Goal: Information Seeking & Learning: Check status

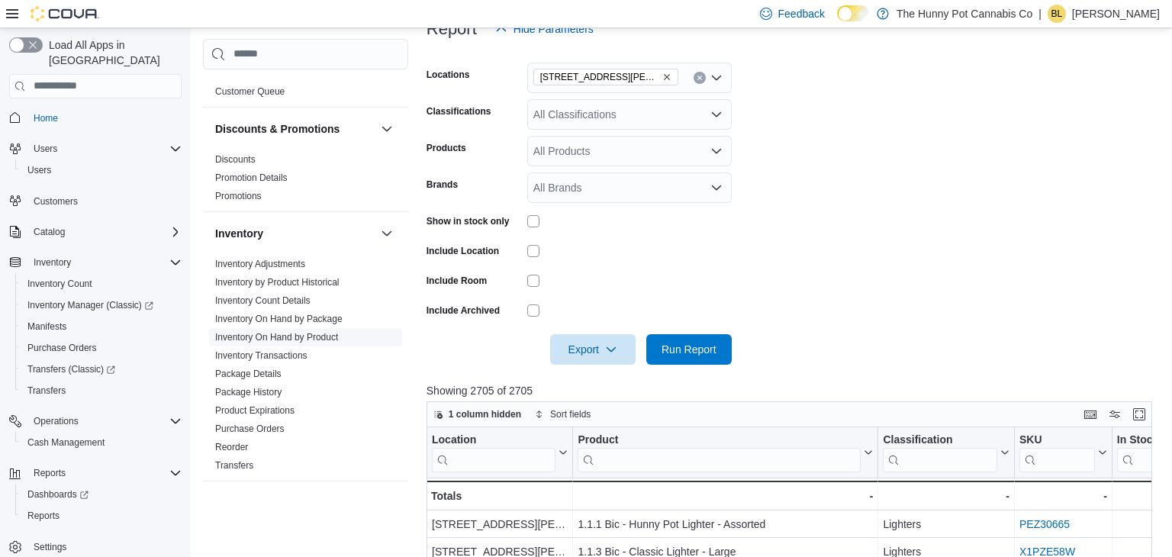
scroll to position [119, 0]
click at [297, 332] on link "Inventory On Hand by Product" at bounding box center [276, 333] width 123 height 11
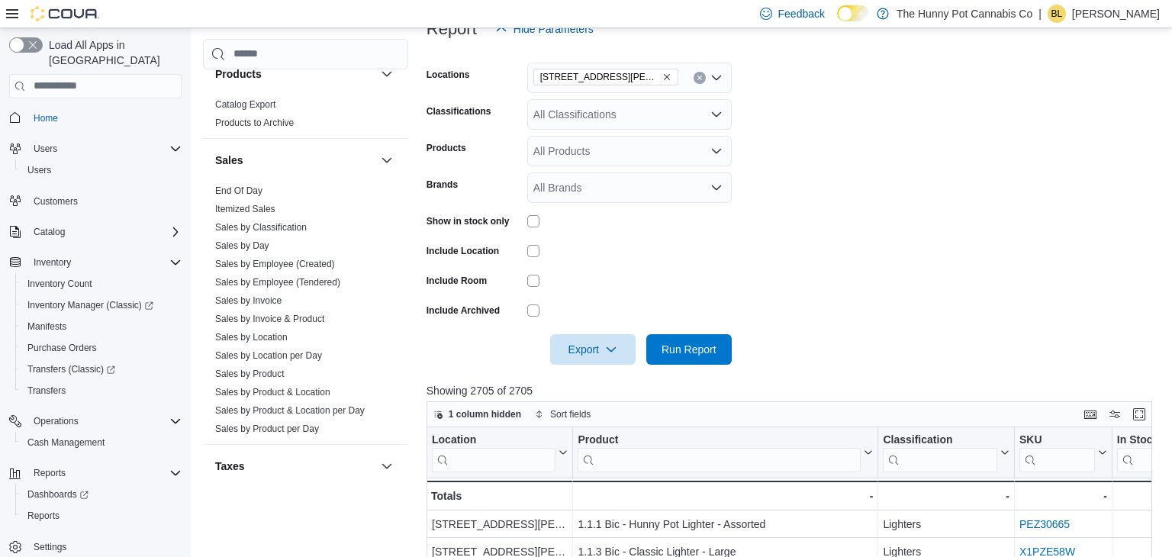
scroll to position [768, 0]
click at [293, 318] on link "Sales by Invoice & Product" at bounding box center [269, 317] width 109 height 11
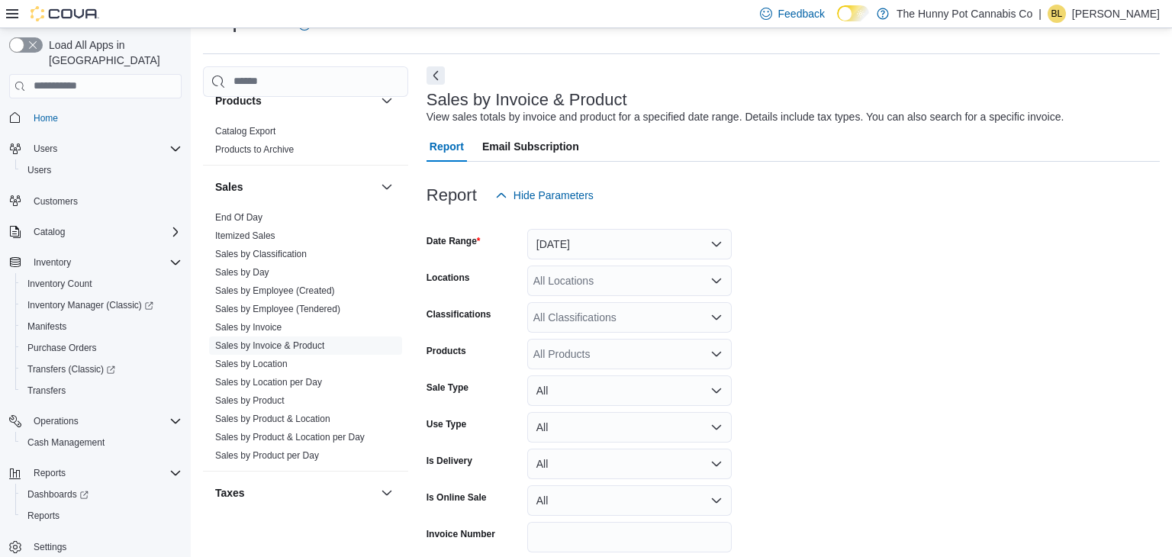
scroll to position [35, 0]
click at [552, 237] on button "Yesterday" at bounding box center [629, 245] width 205 height 31
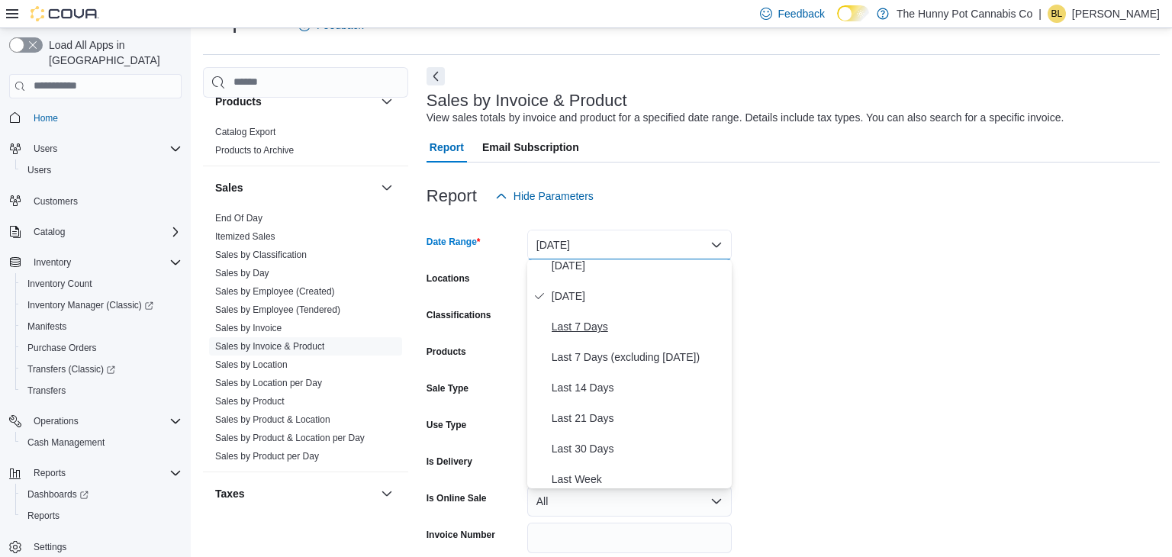
scroll to position [47, 0]
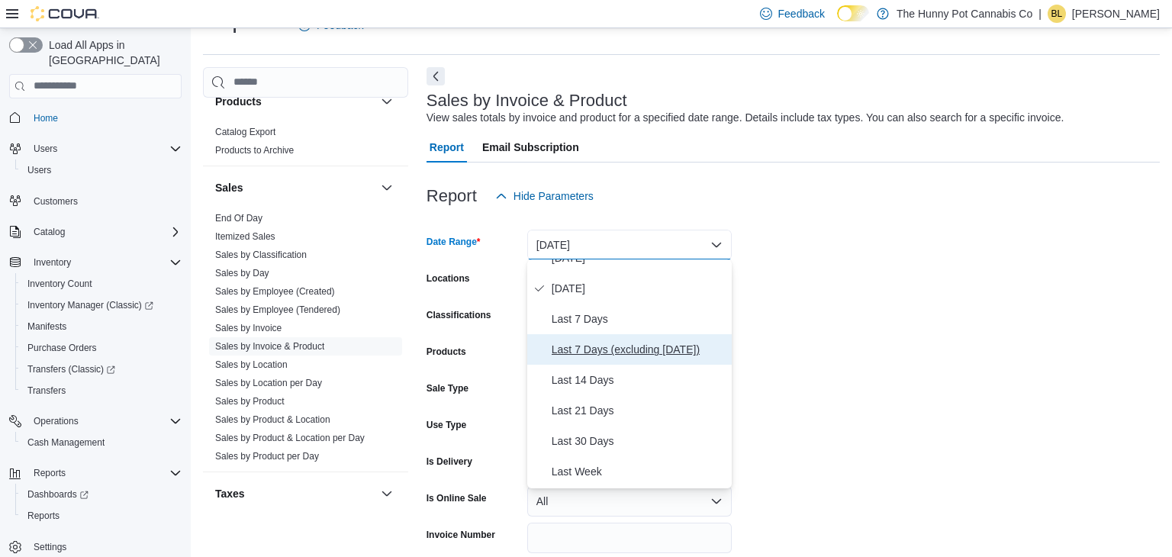
click at [596, 351] on span "Last 7 Days (excluding today)" at bounding box center [639, 349] width 174 height 18
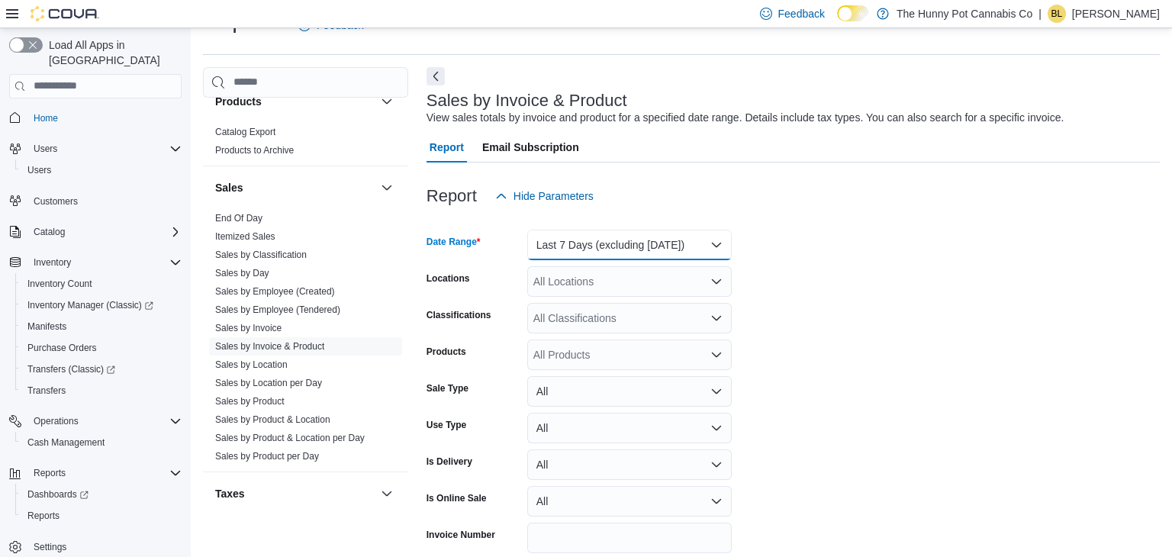
click at [575, 247] on button "Last 7 Days (excluding today)" at bounding box center [629, 245] width 205 height 31
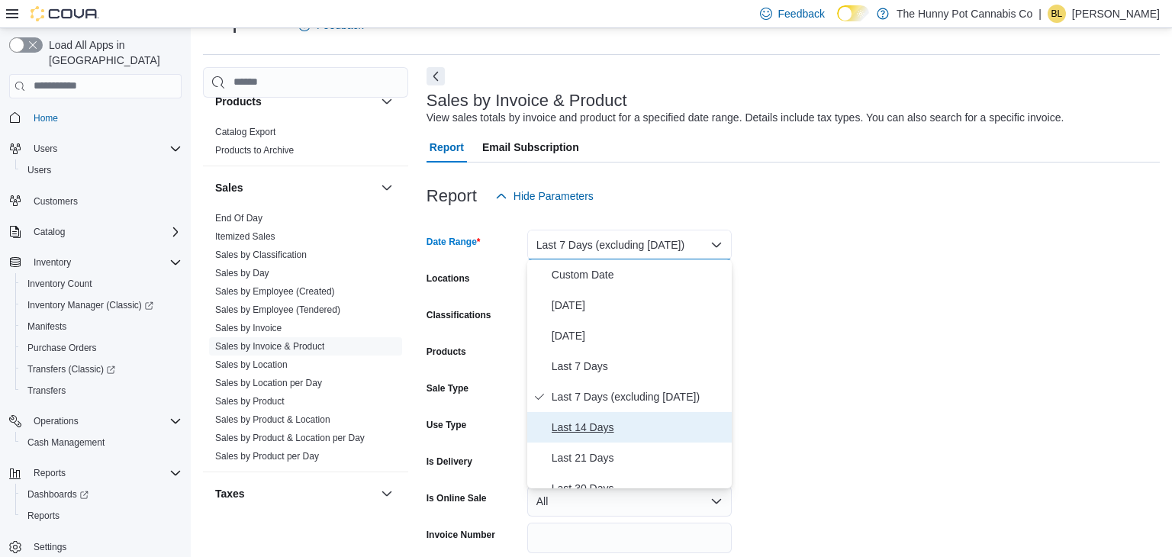
click at [568, 432] on span "Last 14 Days" at bounding box center [639, 427] width 174 height 18
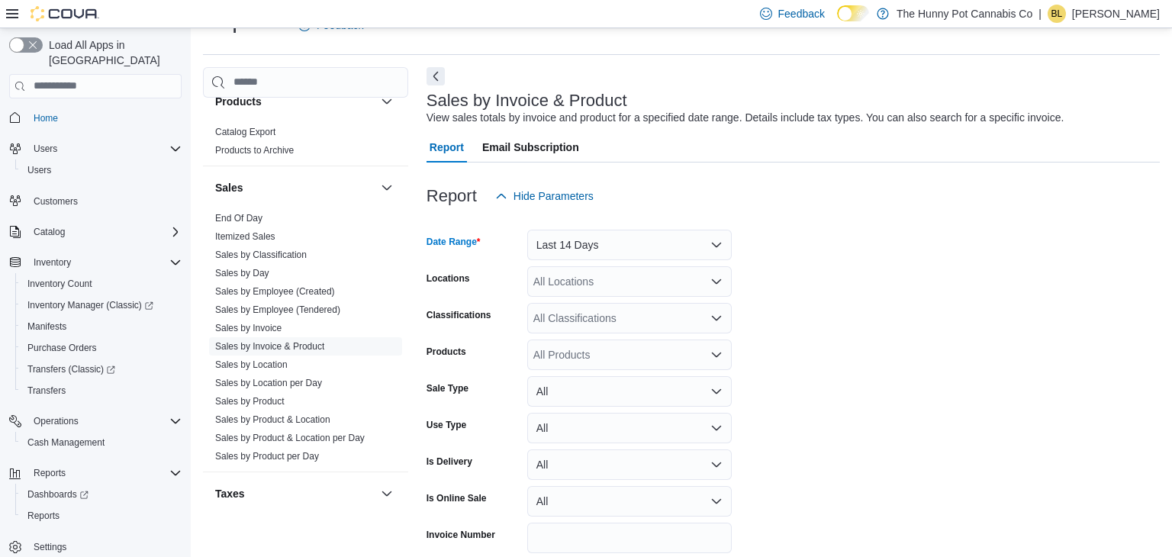
click at [563, 273] on div "All Locations" at bounding box center [629, 281] width 205 height 31
type input "****"
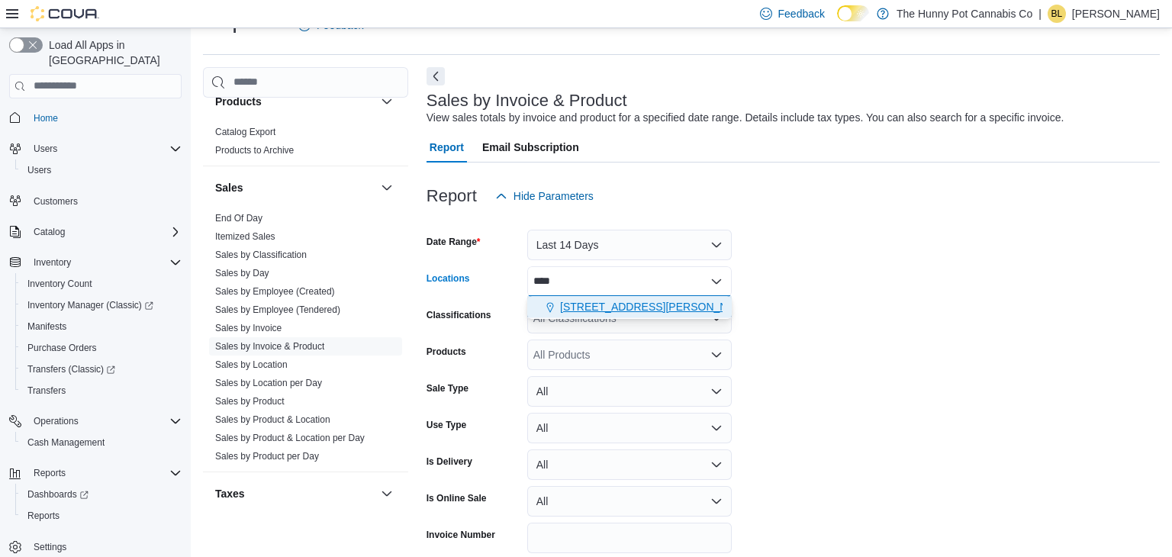
click at [570, 315] on button "6161 Thorold Stone Rd" at bounding box center [629, 307] width 205 height 22
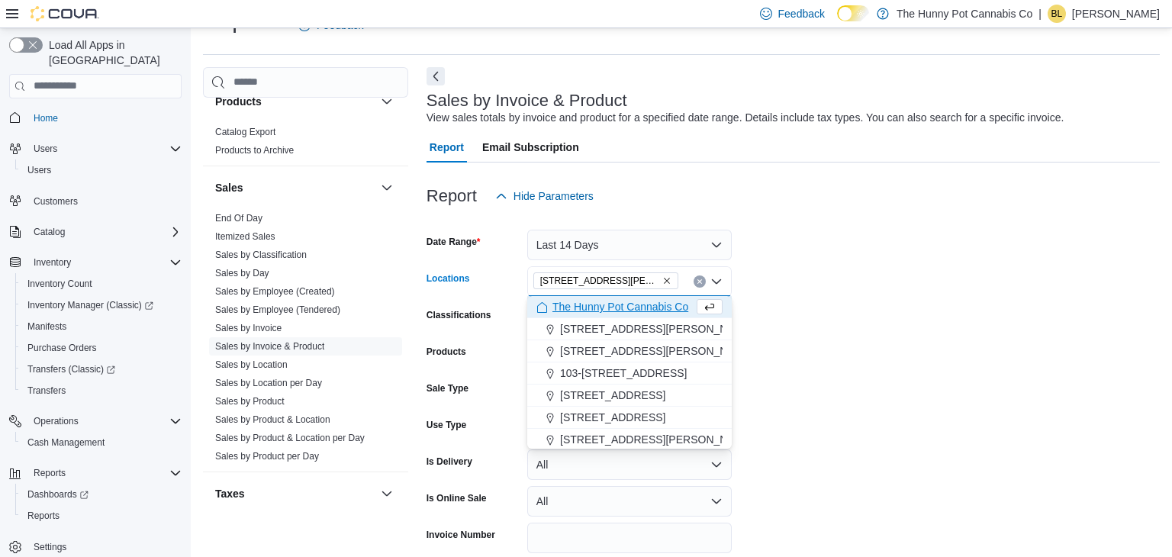
click at [821, 334] on form "Date Range Last 14 Days Locations 6161 Thorold Stone Rd Combo box. Selected. 61…" at bounding box center [794, 403] width 734 height 385
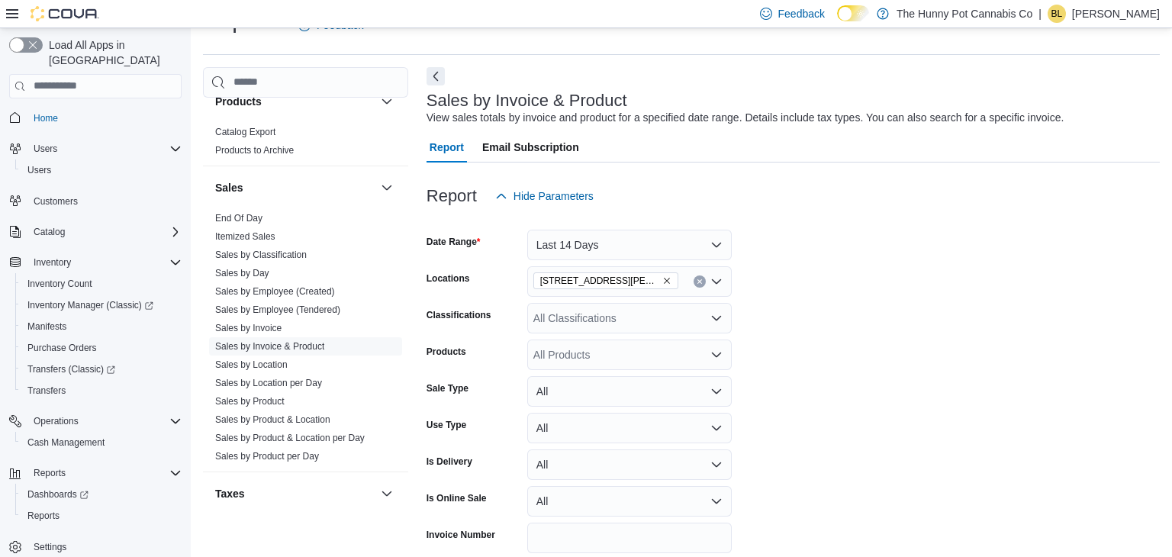
scroll to position [61, 0]
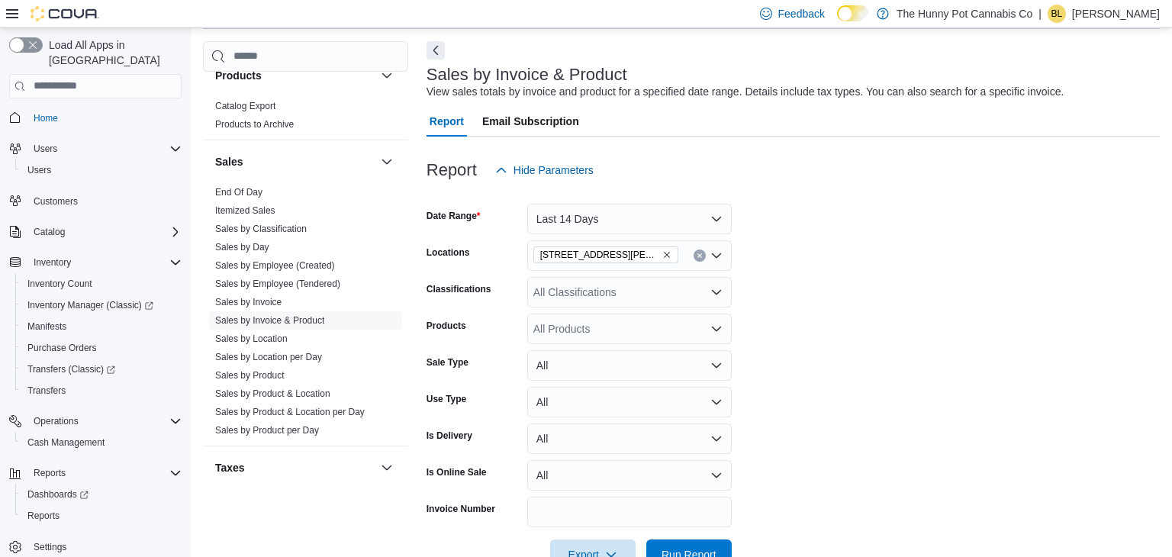
click at [653, 326] on div "All Products" at bounding box center [629, 329] width 205 height 31
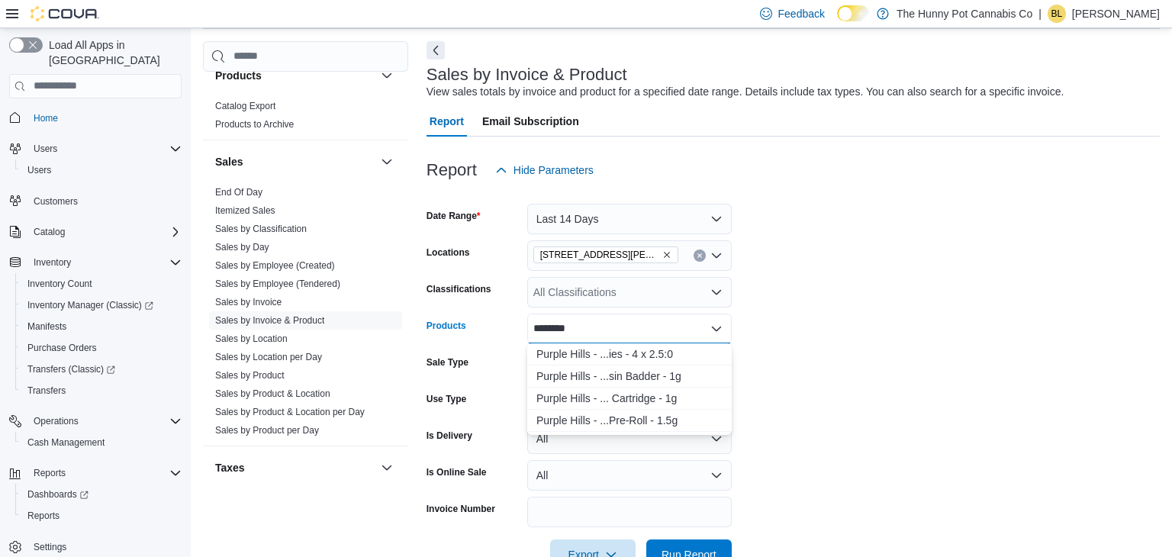
type input "*********"
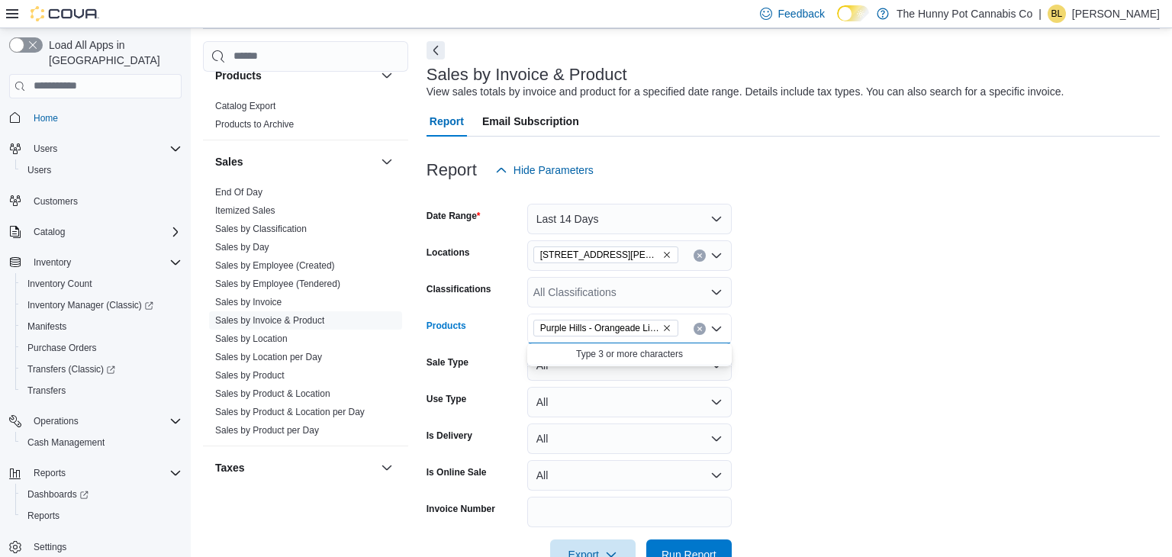
scroll to position [104, 0]
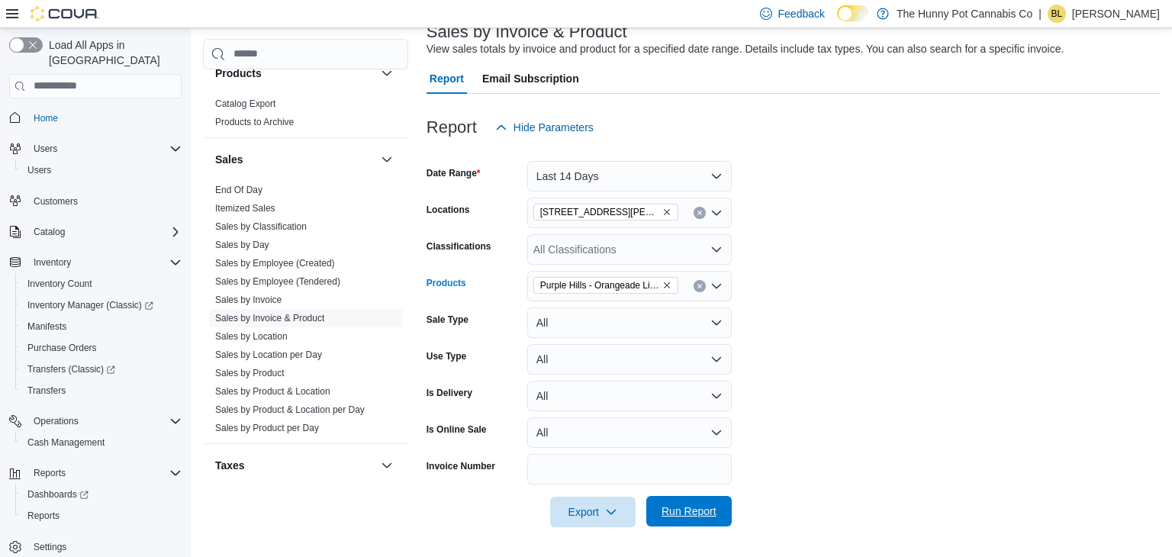
click at [682, 522] on span "Run Report" at bounding box center [689, 511] width 67 height 31
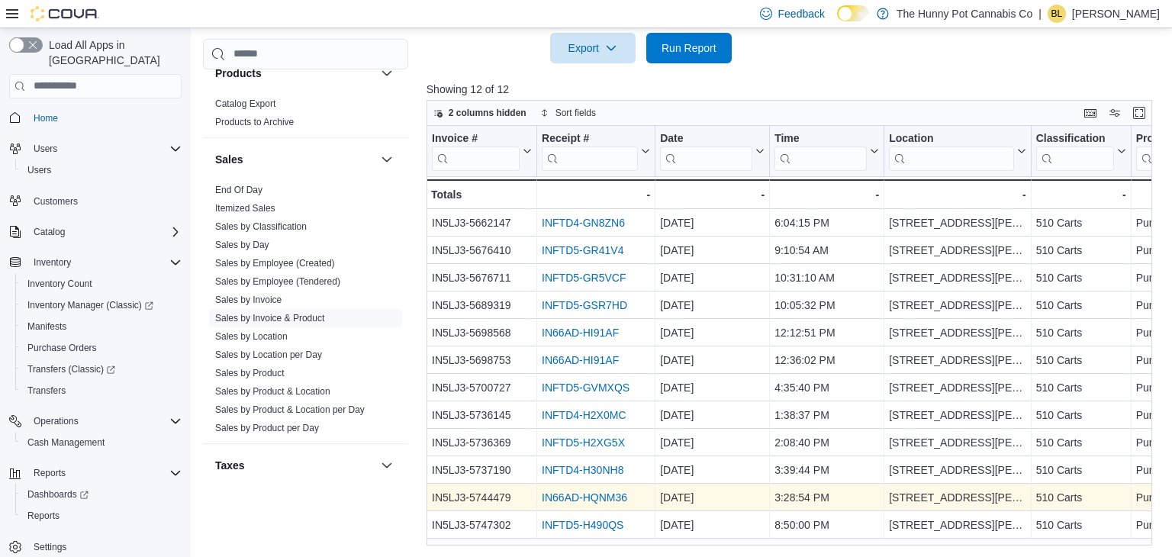
click at [570, 499] on link "IN66AD-HQNM36" at bounding box center [584, 498] width 85 height 12
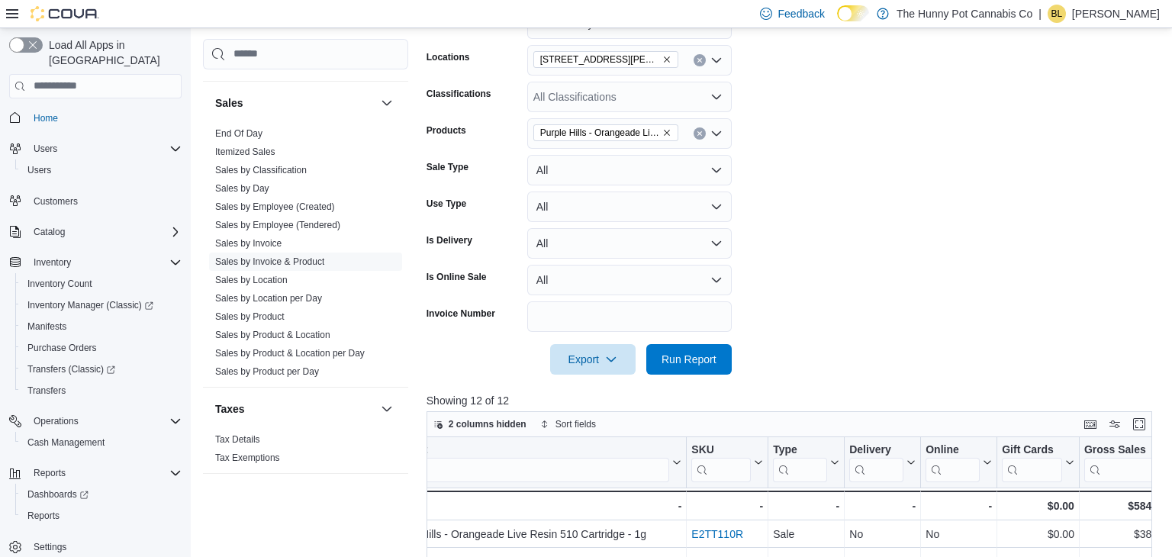
scroll to position [256, 0]
click at [569, 211] on button "All" at bounding box center [629, 207] width 205 height 31
click at [563, 192] on button "All" at bounding box center [629, 207] width 205 height 31
click at [556, 173] on button "All" at bounding box center [629, 171] width 205 height 31
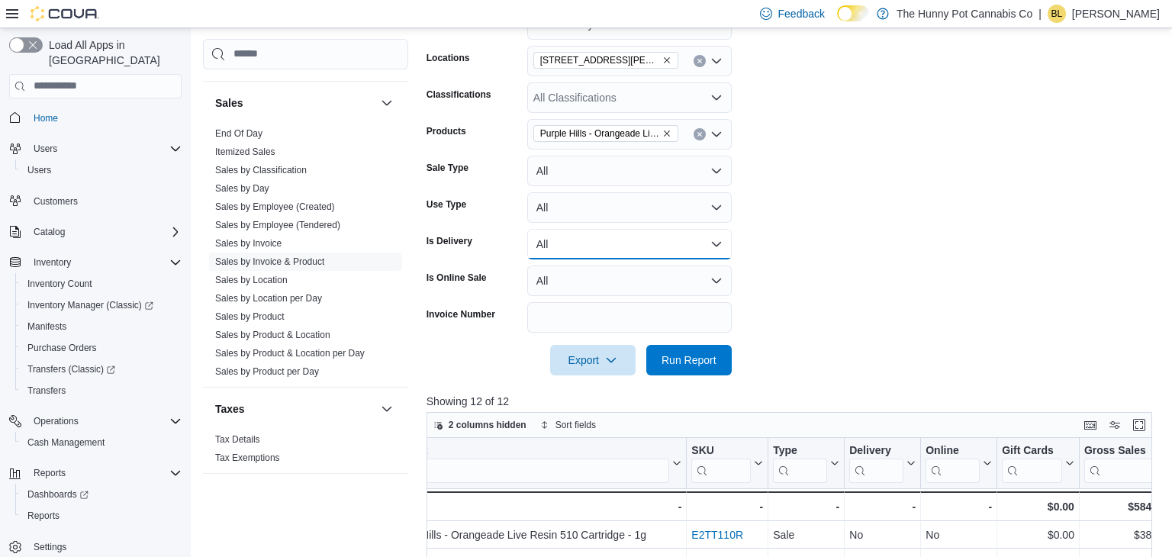
click at [553, 251] on button "All" at bounding box center [629, 244] width 205 height 31
click at [495, 275] on div "Is Online Sale" at bounding box center [474, 281] width 95 height 31
click at [557, 279] on button "All" at bounding box center [629, 281] width 205 height 31
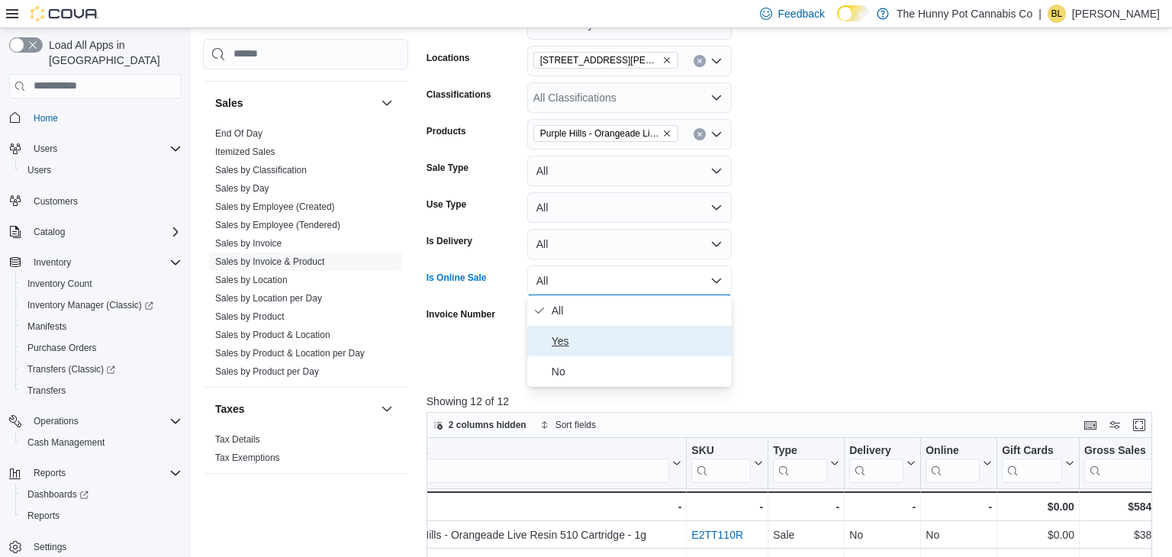
click at [566, 342] on span "Yes" at bounding box center [639, 341] width 174 height 18
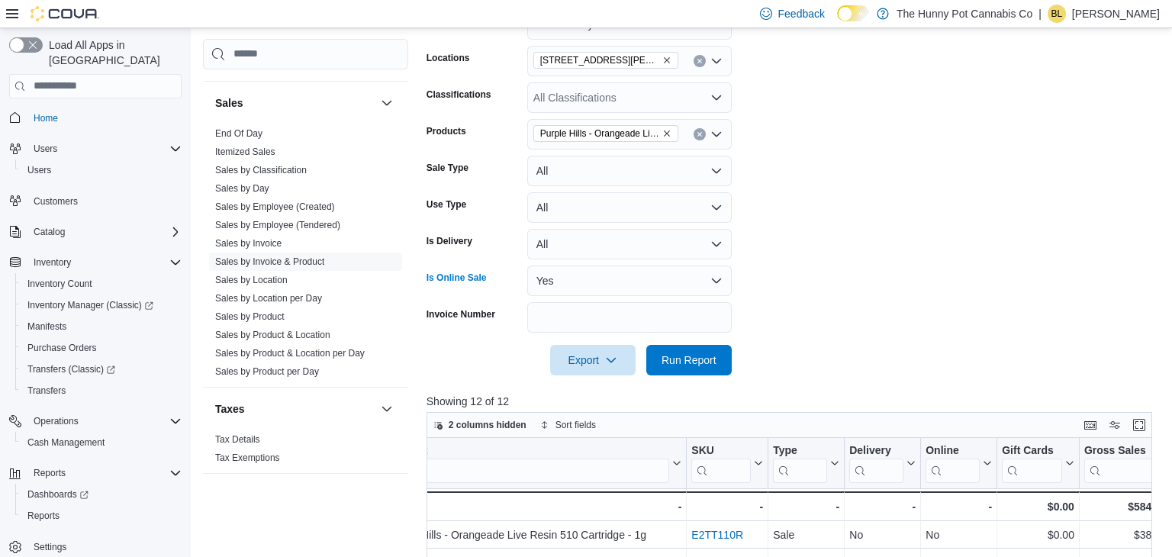
click at [812, 285] on form "Date Range Last 14 Days Locations 6161 Thorold Stone Rd Classifications All Cla…" at bounding box center [794, 183] width 734 height 385
click at [695, 357] on span "Run Report" at bounding box center [689, 359] width 55 height 15
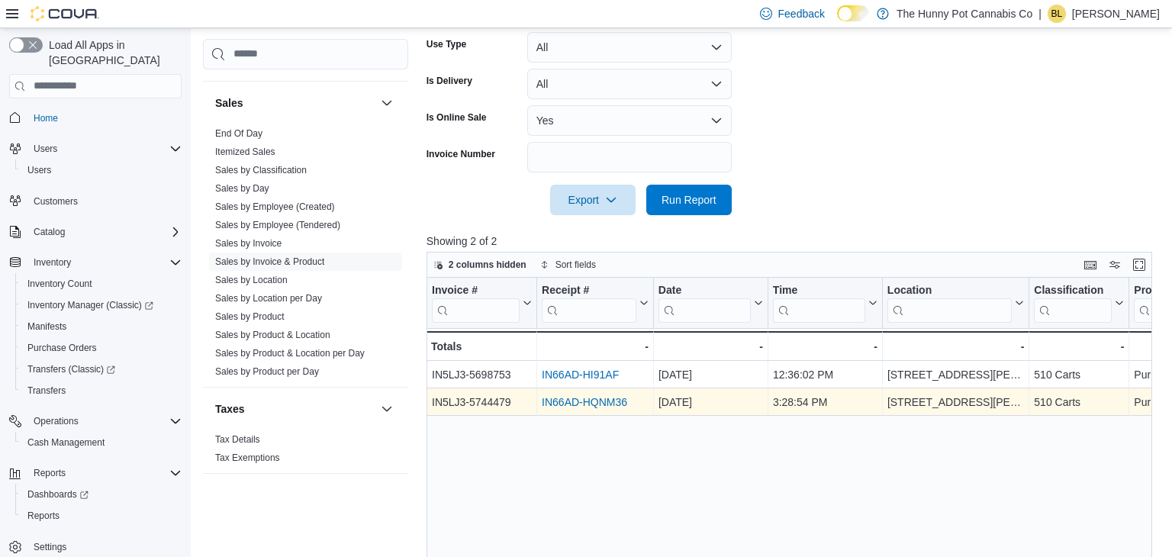
click at [601, 402] on link "IN66AD-HQNM36" at bounding box center [584, 402] width 85 height 12
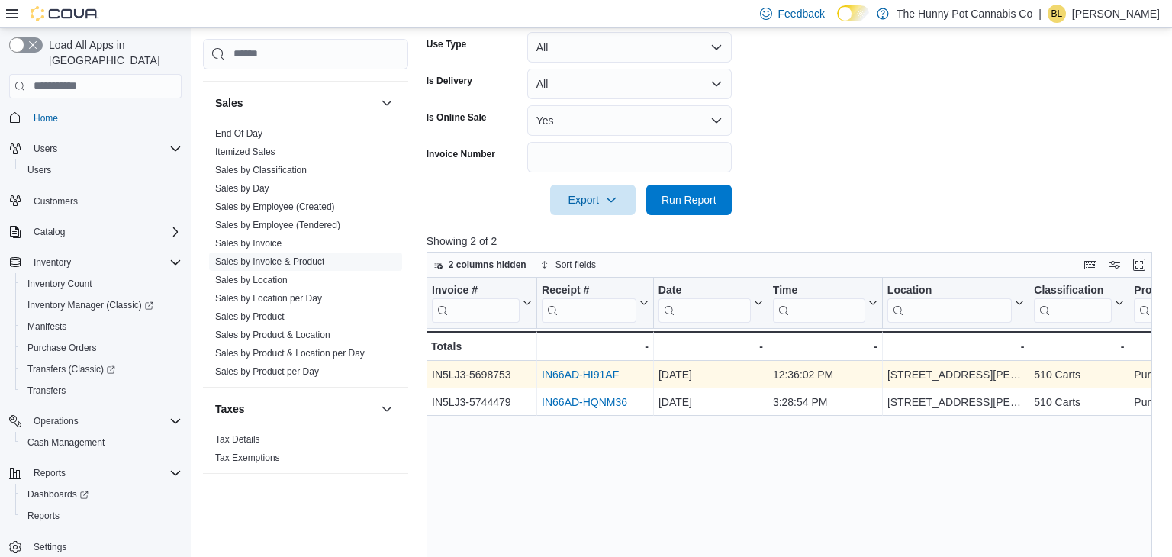
click at [586, 374] on link "IN66AD-HI91AF" at bounding box center [580, 375] width 77 height 12
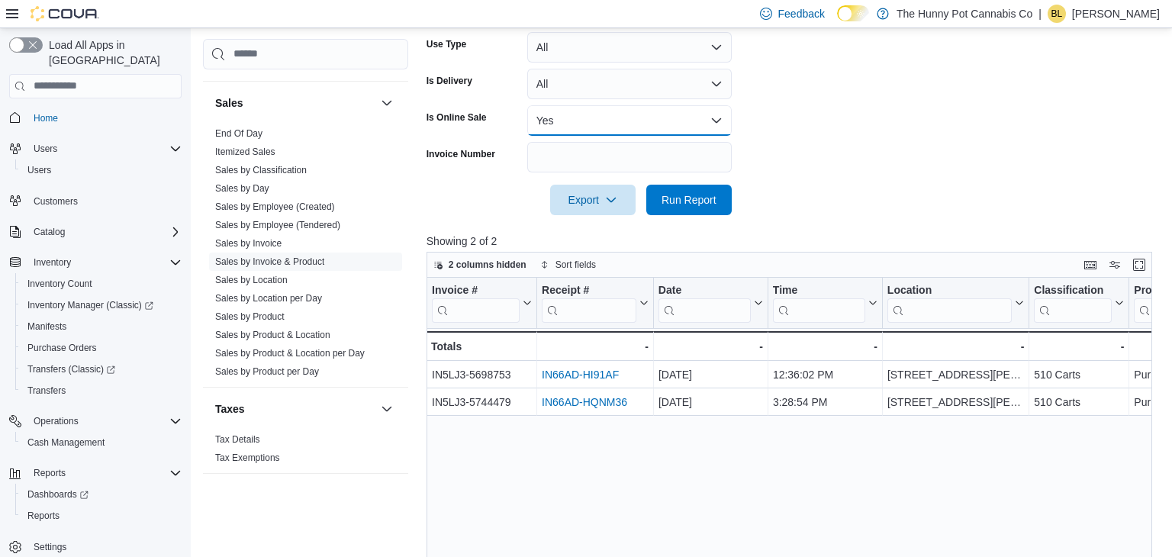
click at [569, 118] on button "Yes" at bounding box center [629, 120] width 205 height 31
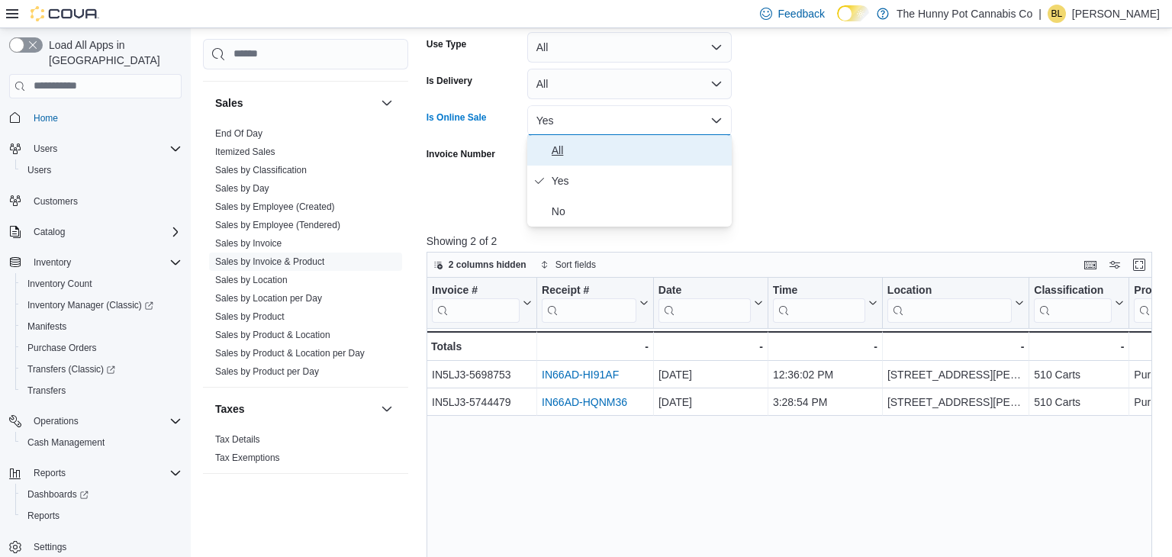
click at [563, 150] on span "All" at bounding box center [639, 150] width 174 height 18
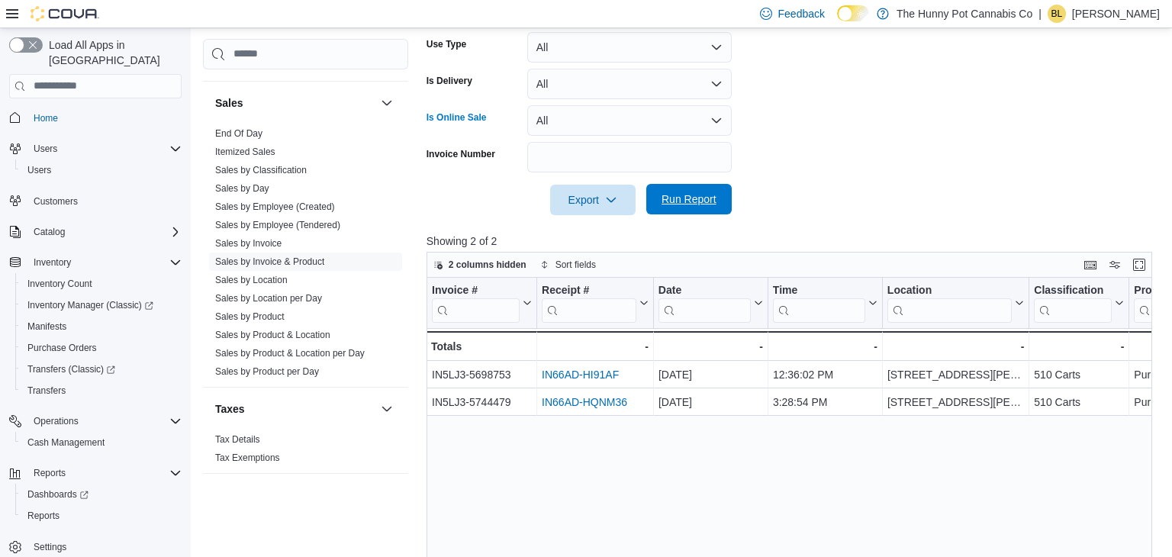
click at [705, 198] on span "Run Report" at bounding box center [689, 199] width 55 height 15
